Goal: Navigation & Orientation: Find specific page/section

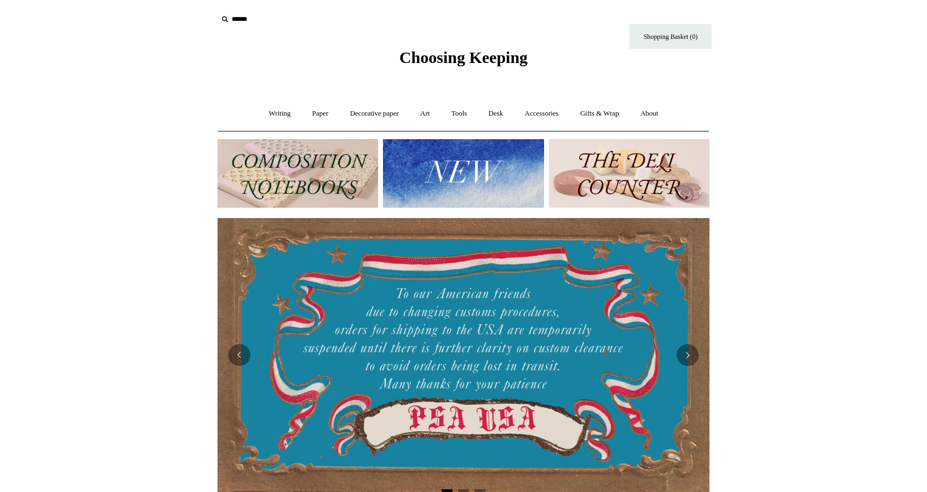
click at [275, 117] on link "Writing +" at bounding box center [280, 113] width 42 height 29
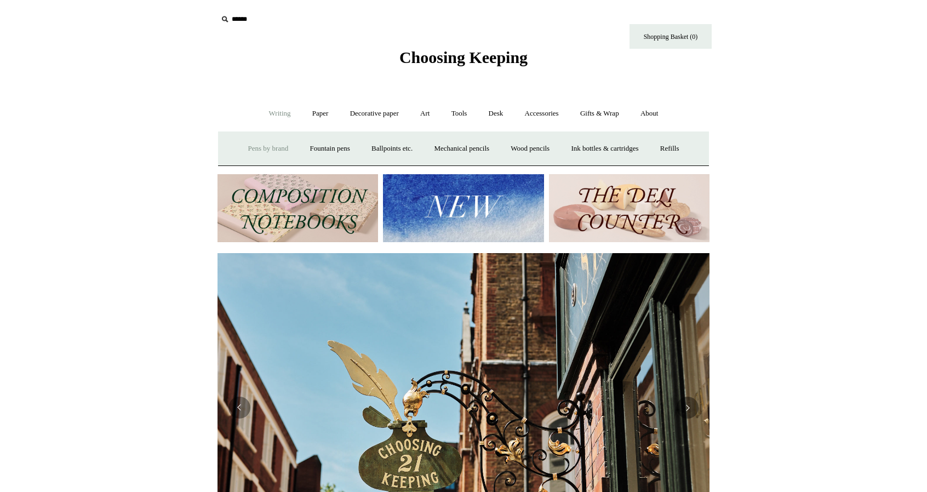
click at [249, 152] on link "Pens by brand +" at bounding box center [268, 148] width 60 height 29
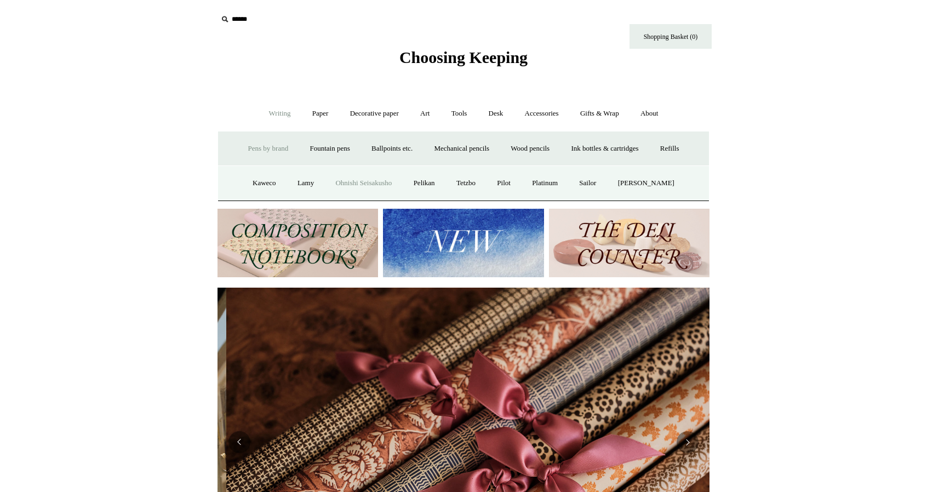
scroll to position [0, 984]
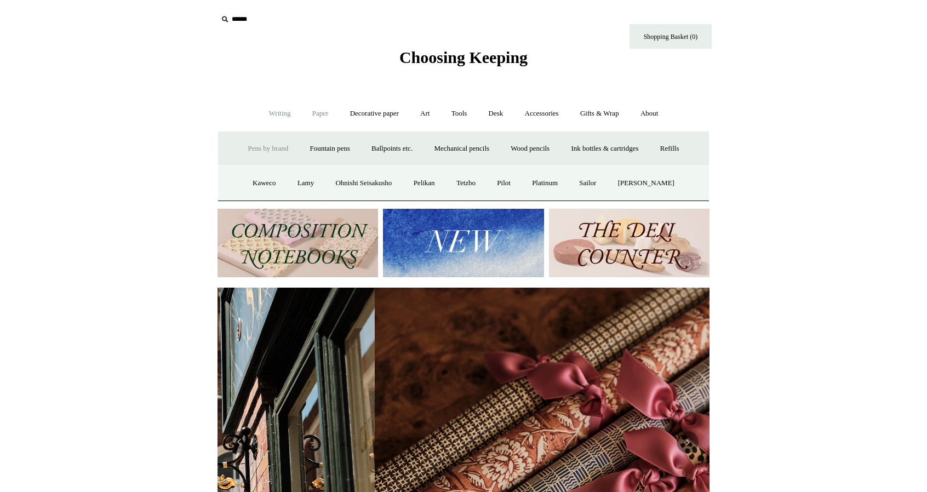
click at [317, 110] on link "Paper +" at bounding box center [321, 113] width 36 height 29
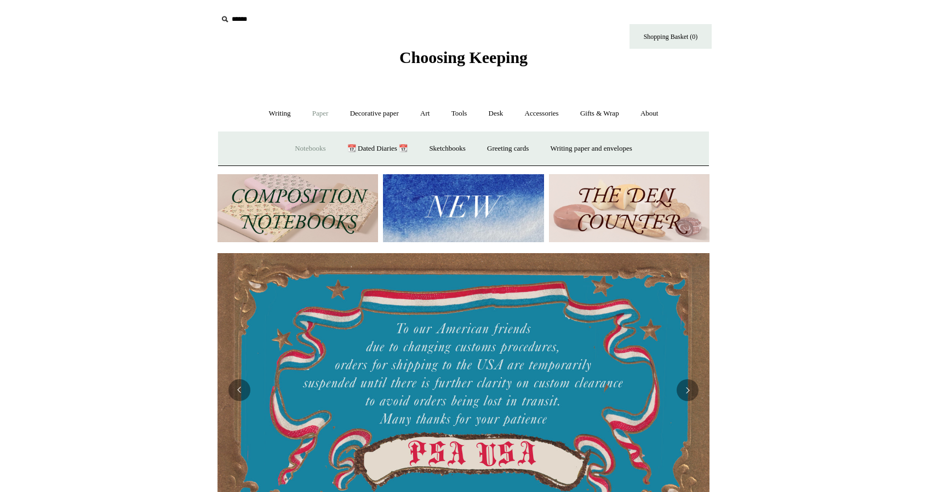
scroll to position [0, 0]
click at [368, 140] on link "📆 Dated Diaries 📆" at bounding box center [378, 148] width 80 height 29
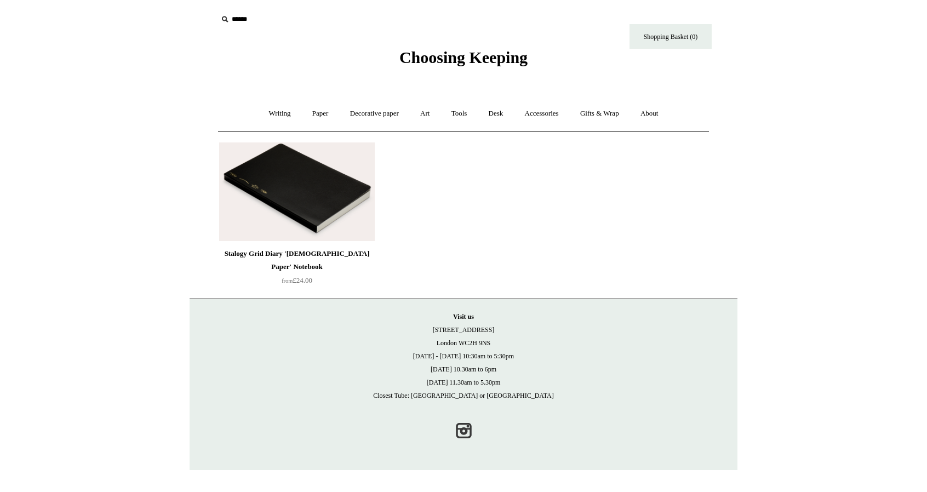
click at [311, 178] on img at bounding box center [297, 192] width 156 height 99
click at [324, 111] on link "Paper +" at bounding box center [321, 113] width 36 height 29
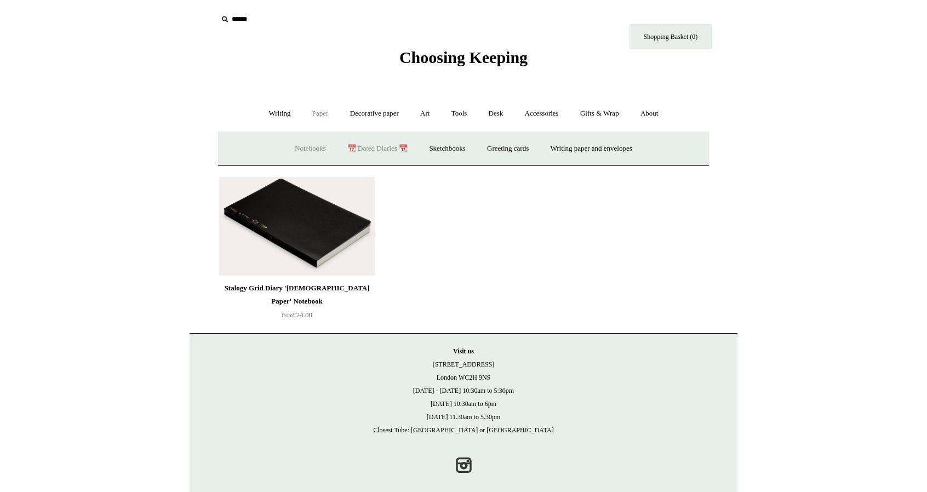
click at [303, 148] on link "Notebooks +" at bounding box center [310, 148] width 50 height 29
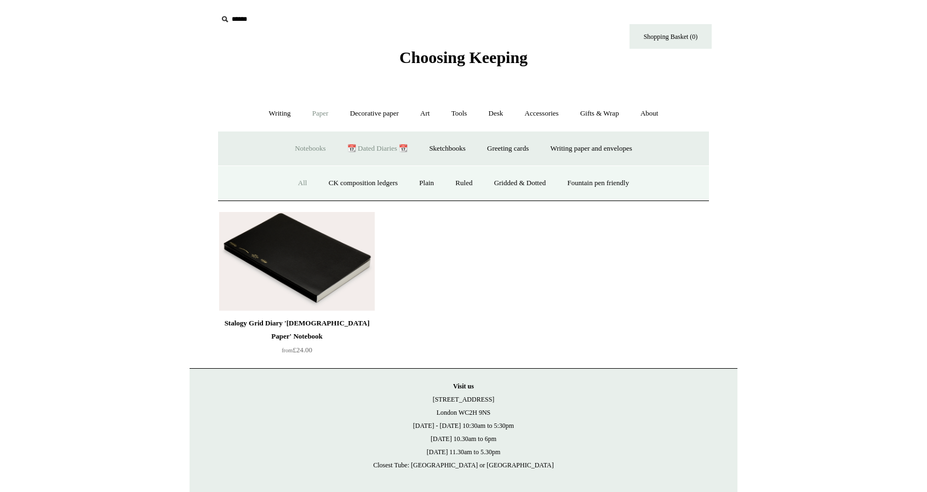
click at [298, 183] on link "All" at bounding box center [302, 183] width 29 height 29
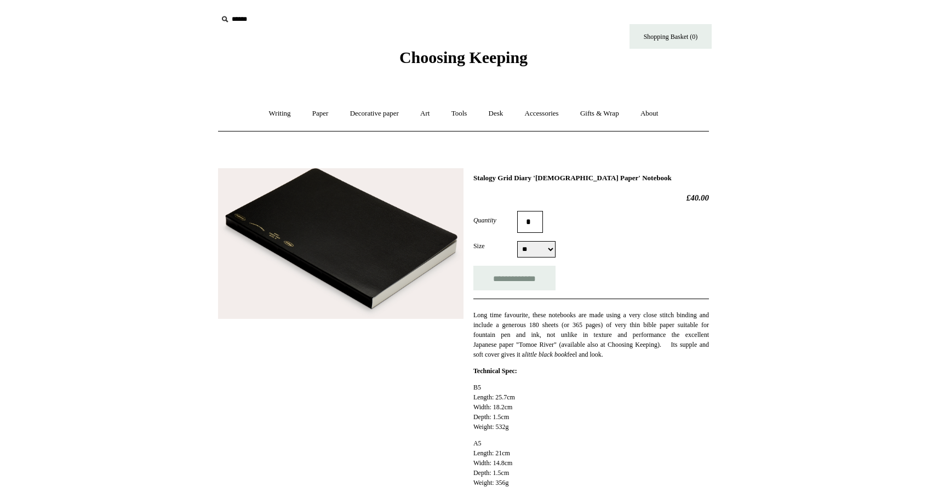
click at [429, 274] on img at bounding box center [341, 243] width 246 height 151
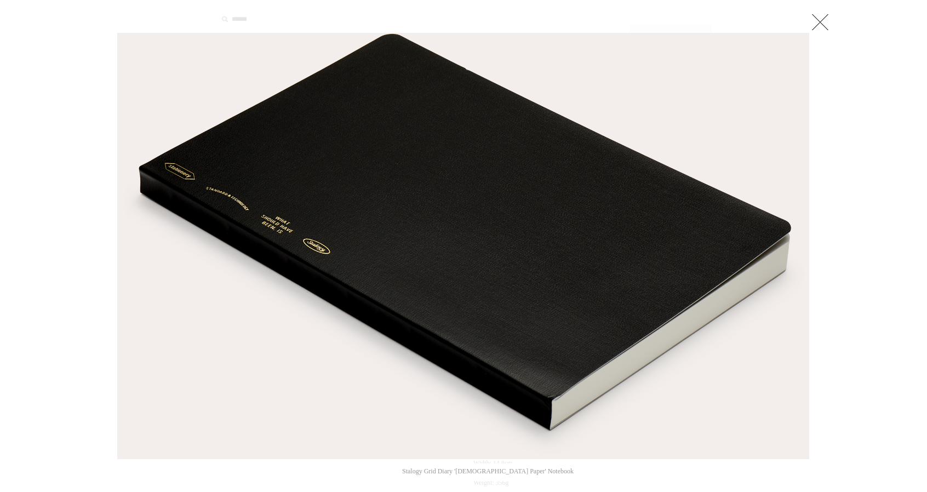
click at [829, 20] on link at bounding box center [821, 22] width 22 height 22
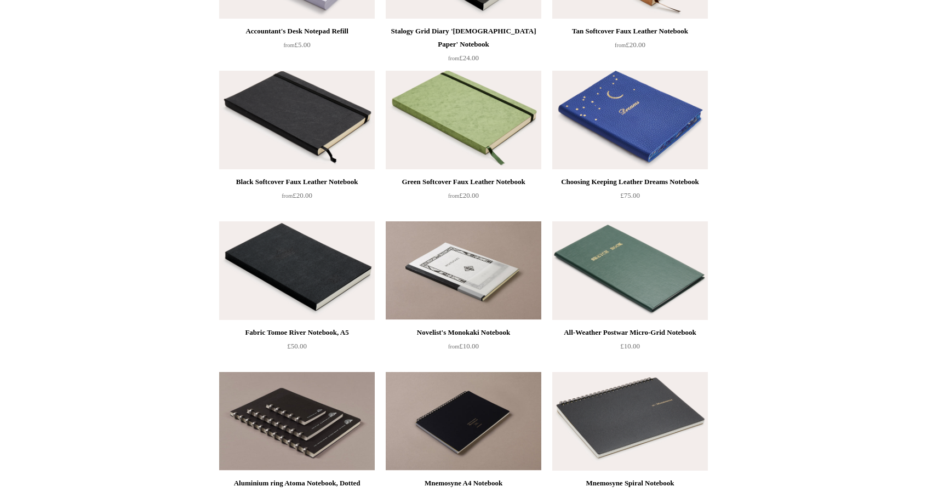
scroll to position [2186, 0]
